Goal: Find specific page/section

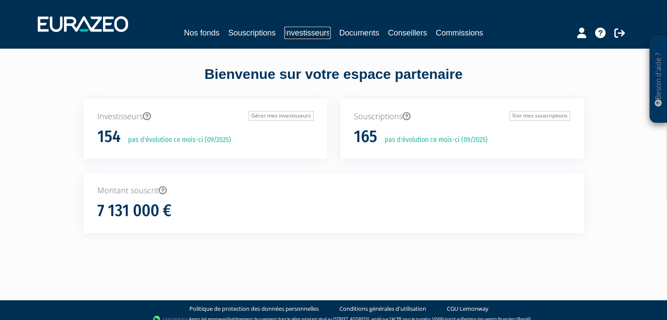
click at [296, 32] on link "Investisseurs" at bounding box center [307, 33] width 46 height 12
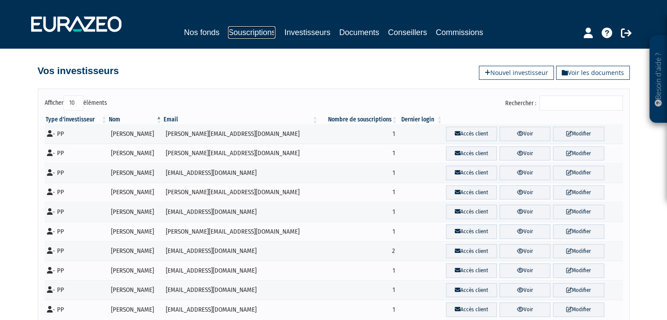
click at [257, 32] on link "Souscriptions" at bounding box center [251, 32] width 47 height 12
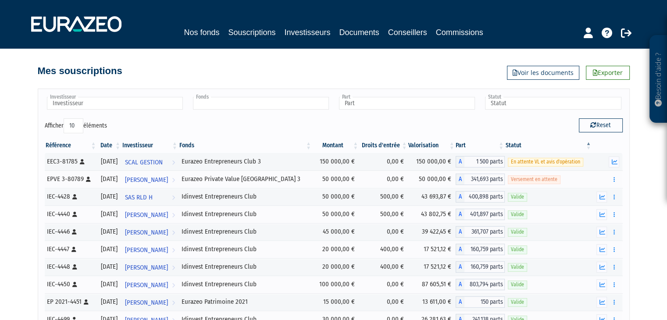
click at [228, 104] on input "text" at bounding box center [261, 103] width 136 height 13
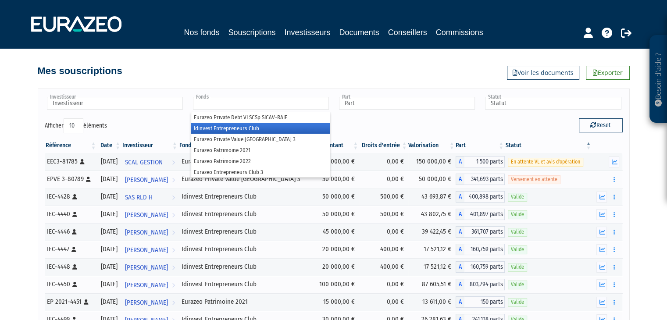
click at [238, 130] on li "Idinvest Entrepreneurs Club" at bounding box center [260, 128] width 138 height 11
